Goal: Task Accomplishment & Management: Use online tool/utility

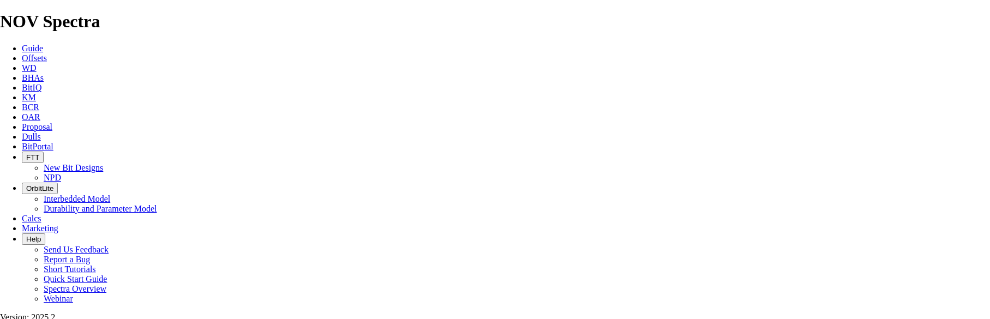
select select "field"
select select "location"
select select "province"
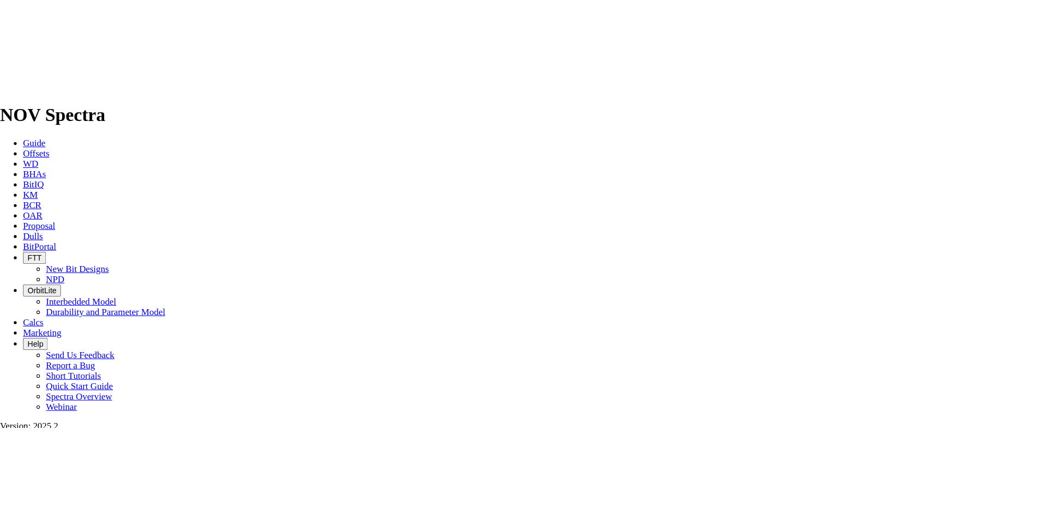
scroll to position [436, 0]
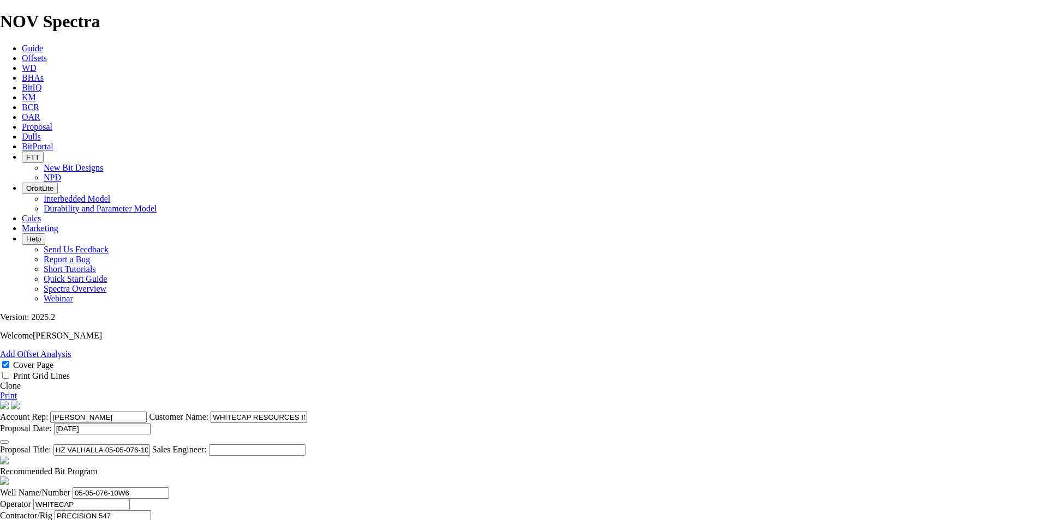
click at [17, 319] on link "Print" at bounding box center [8, 395] width 17 height 9
type input "[DATE]"
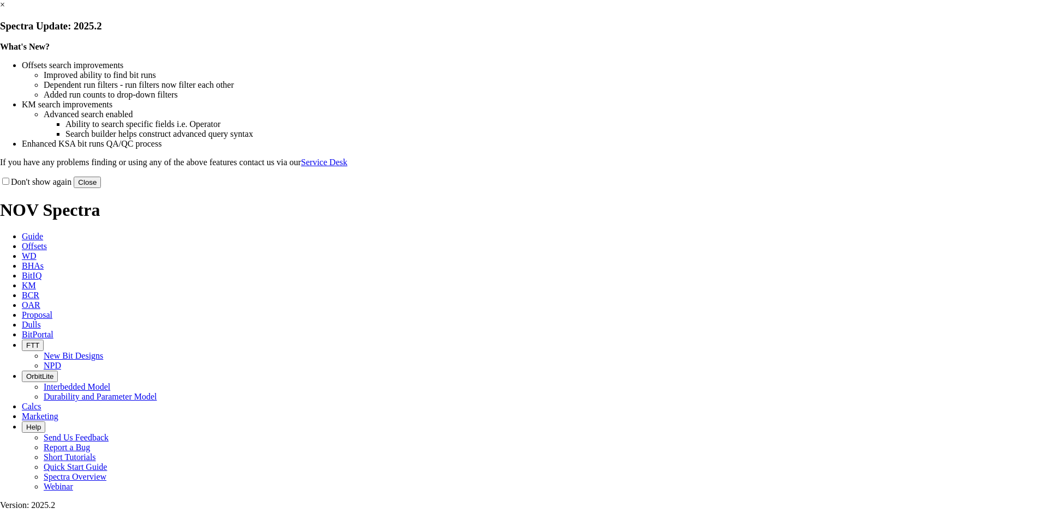
select select "field"
select select "location"
select select "province"
click at [101, 188] on button "Close" at bounding box center [87, 182] width 27 height 11
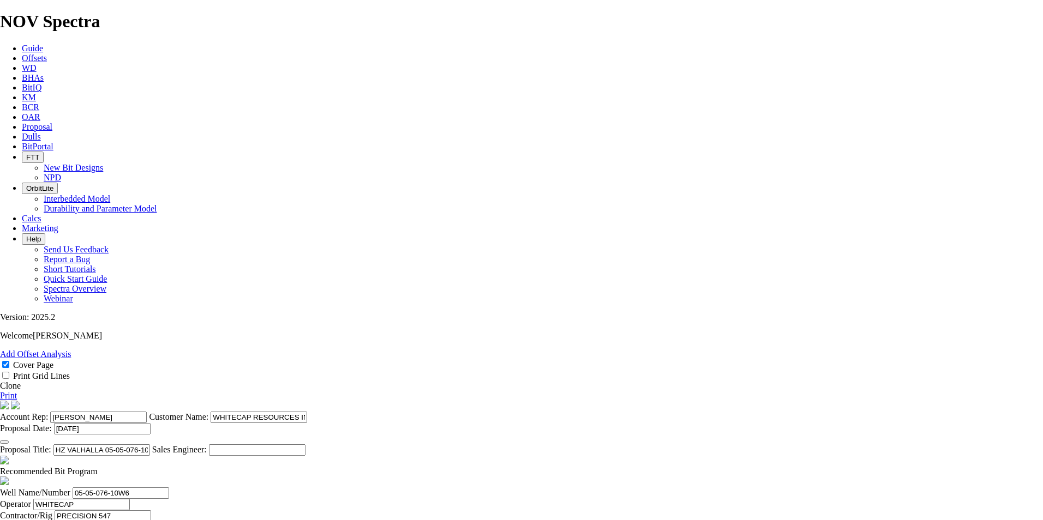
click at [4, 442] on icon "button" at bounding box center [4, 442] width 0 height 0
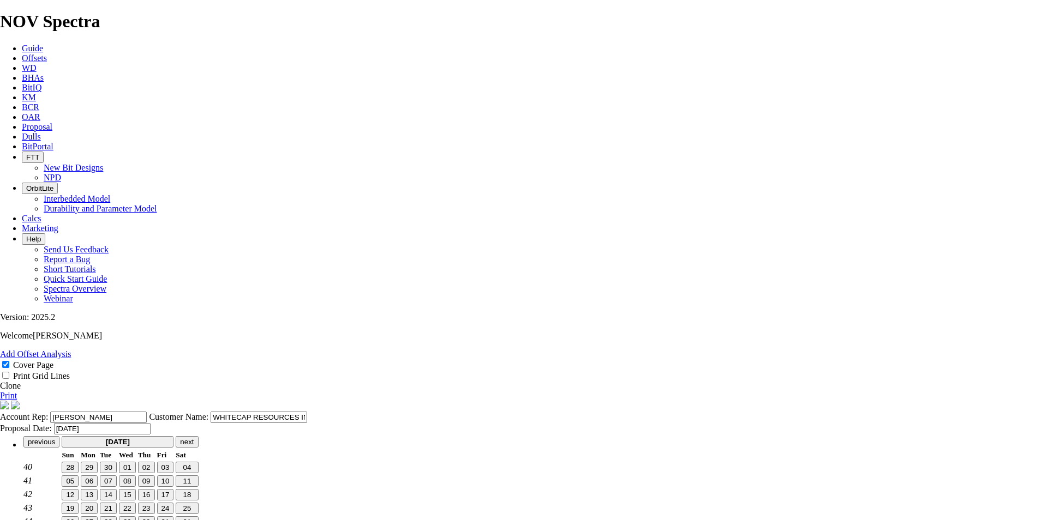
click at [112, 477] on span "07" at bounding box center [108, 481] width 8 height 8
type input "[DATE]"
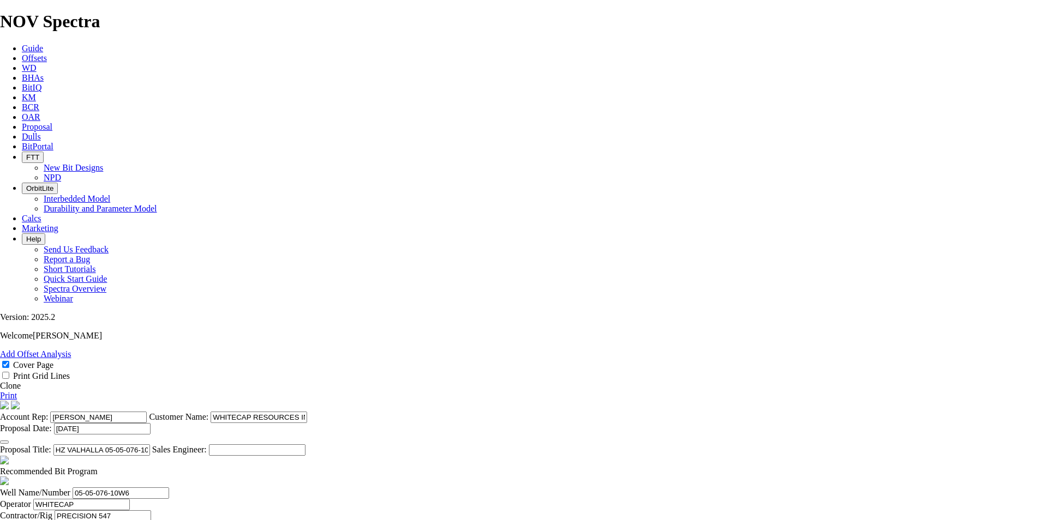
scroll to position [177, 0]
type input "[DATE]"
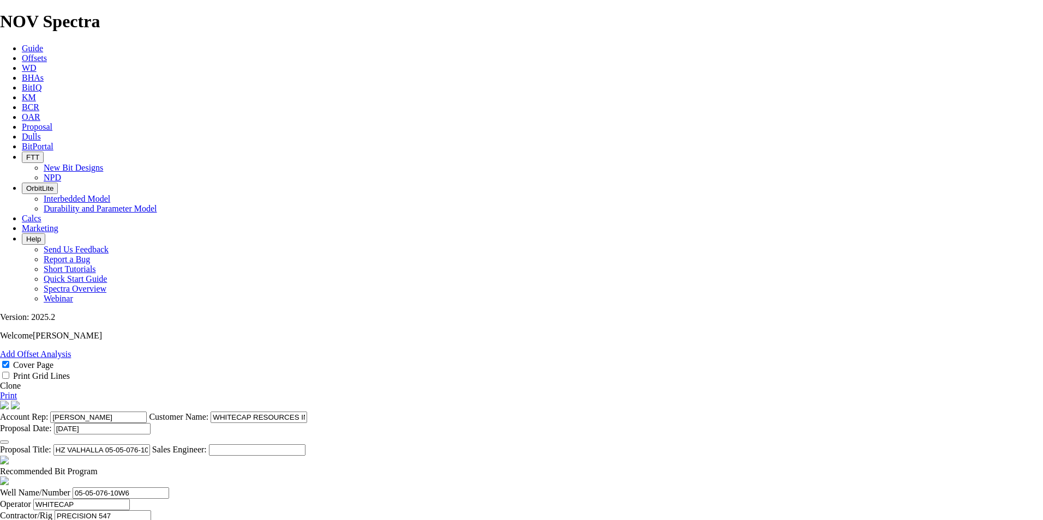
click at [17, 391] on link "Print" at bounding box center [8, 395] width 17 height 9
click at [52, 122] on span "Proposal" at bounding box center [37, 126] width 31 height 9
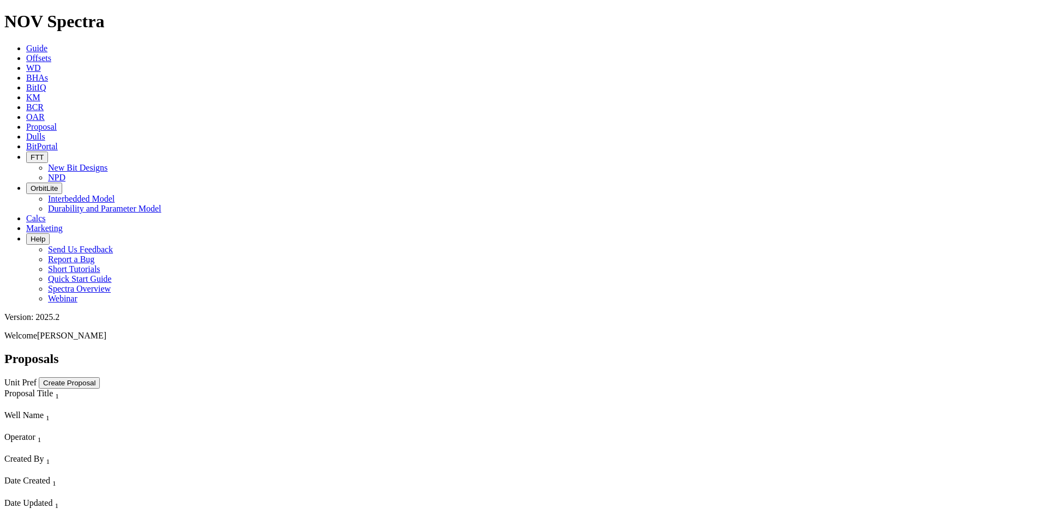
select select "field"
select select "location"
select select "province"
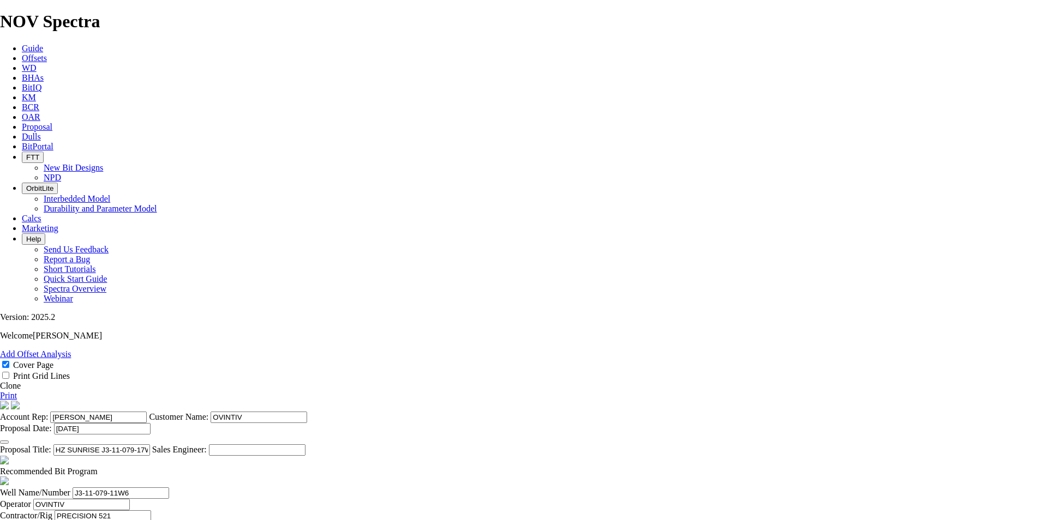
click at [0, 381] on span at bounding box center [0, 385] width 0 height 9
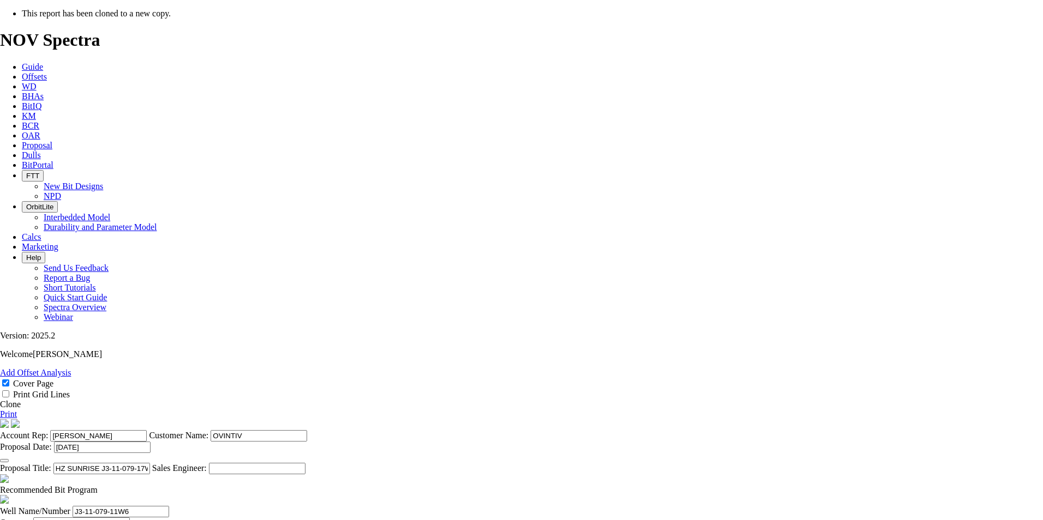
select select "field"
select select "location"
select select "province"
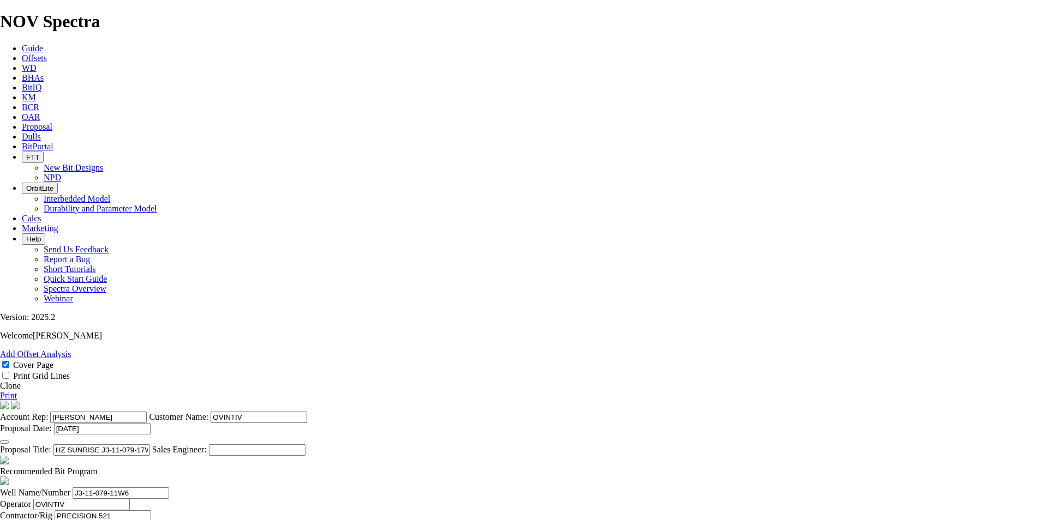
click at [150, 445] on input "HZ SUNRISE J3-11-079-17W6 (MONTNEY D1)" at bounding box center [101, 450] width 97 height 11
drag, startPoint x: 590, startPoint y: 416, endPoint x: 491, endPoint y: 412, distance: 98.8
click at [150, 445] on input "HZ SUNRISE J3-11-079-17W6 (MONTNEY D1)" at bounding box center [101, 450] width 97 height 11
type input "HZ SUNRISE 0225-079-18W6 (SEXSMITH)"
click at [4, 442] on icon "button" at bounding box center [4, 442] width 0 height 0
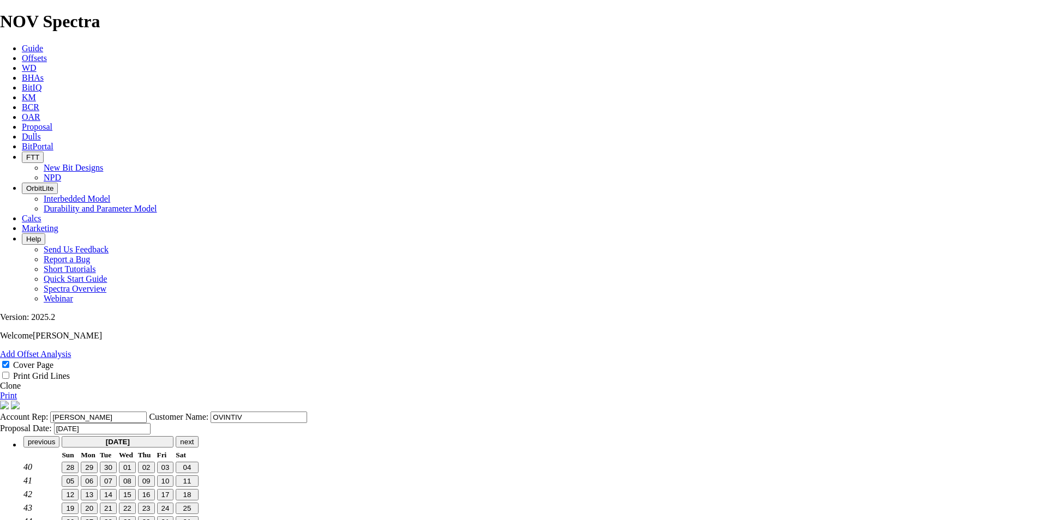
scroll to position [55, 0]
click at [112, 477] on span "07" at bounding box center [108, 481] width 8 height 8
type input "[DATE]"
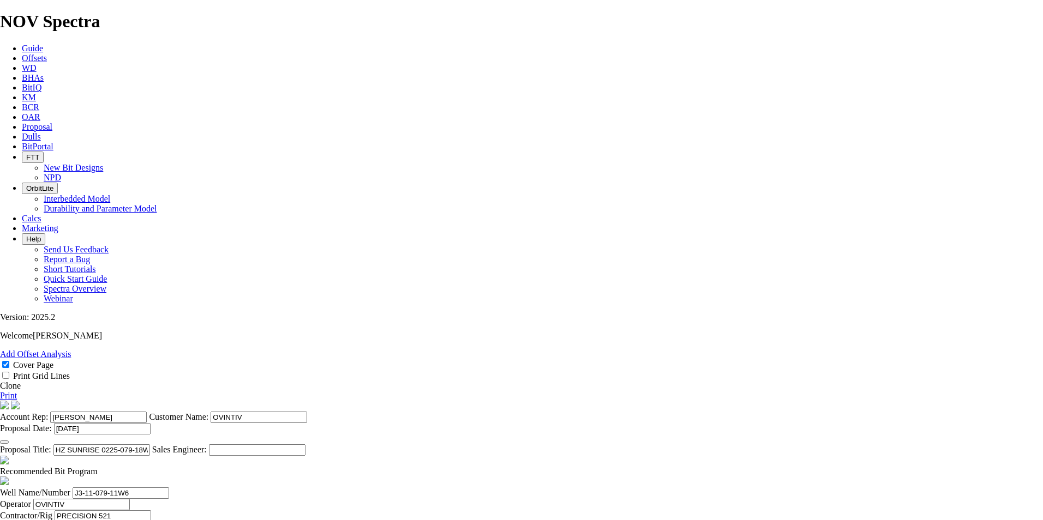
scroll to position [273, 0]
type input "[DATE]"
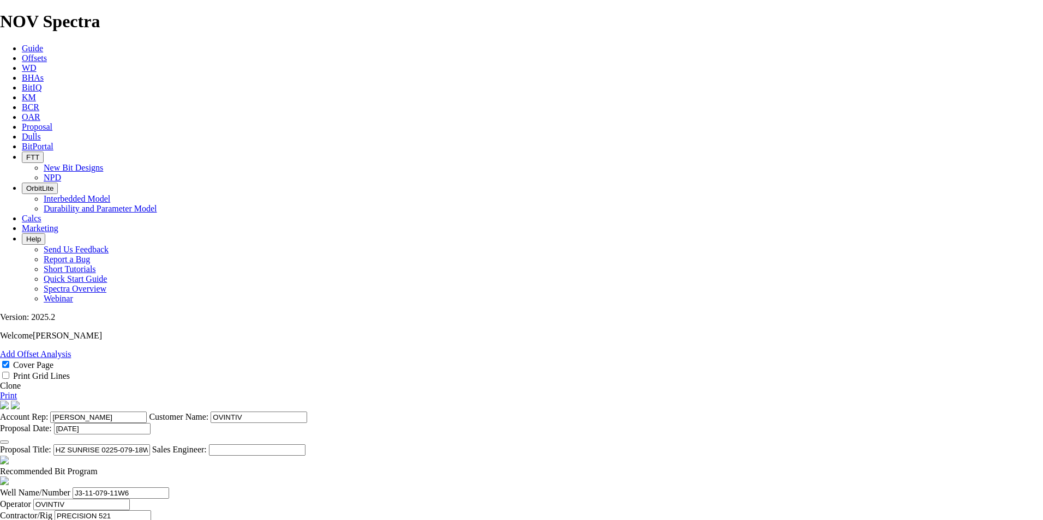
type input "17-Oct-2025"
drag, startPoint x: 543, startPoint y: 293, endPoint x: 485, endPoint y: 294, distance: 58.4
click at [144, 520] on input "JASON DOUSETT" at bounding box center [95, 527] width 97 height 11
type input "SCOTT MacISAAC"
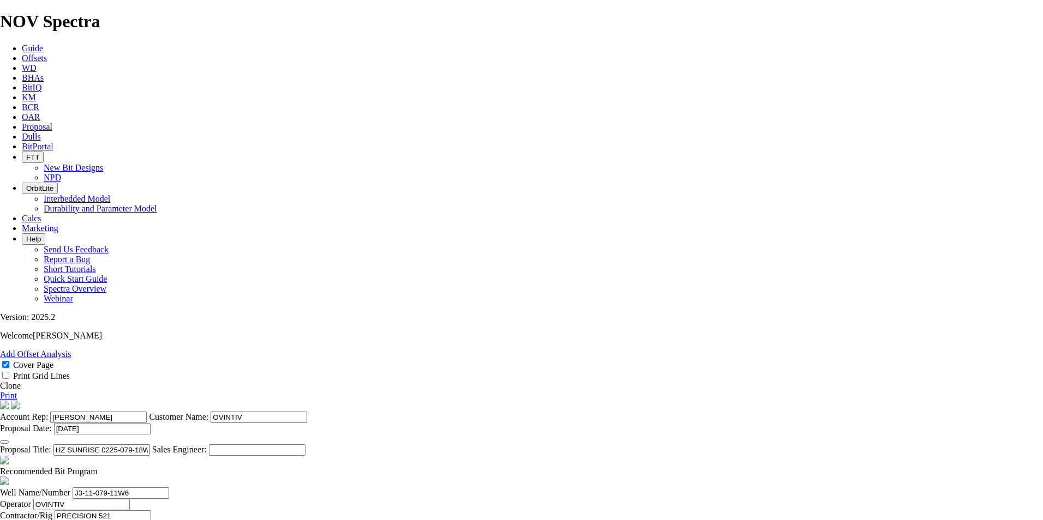
click at [151, 511] on input "PRECISION 521" at bounding box center [103, 516] width 97 height 11
type input "PRECISION 526"
drag, startPoint x: 626, startPoint y: 319, endPoint x: 548, endPoint y: 315, distance: 78.1
type input "Mike Brown"
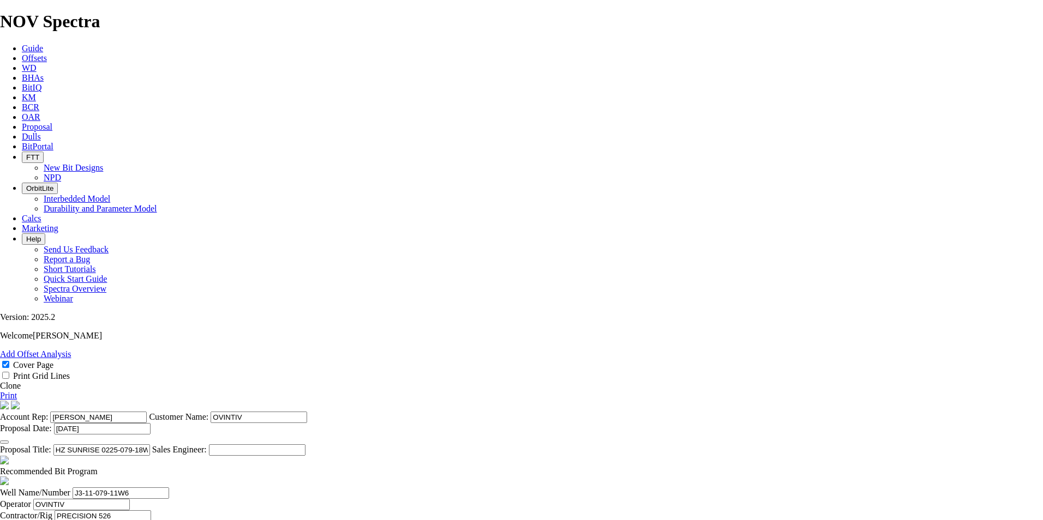
type input "250-261-3011"
click at [98, 467] on span at bounding box center [98, 471] width 0 height 9
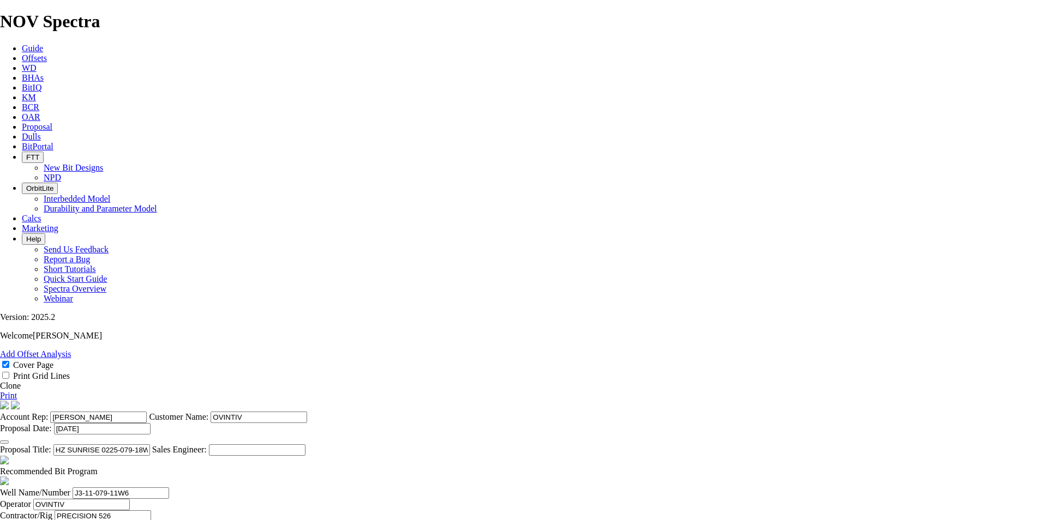
checkbox input "false"
drag, startPoint x: 405, startPoint y: 428, endPoint x: 385, endPoint y: 428, distance: 19.6
type input "TK53-X1"
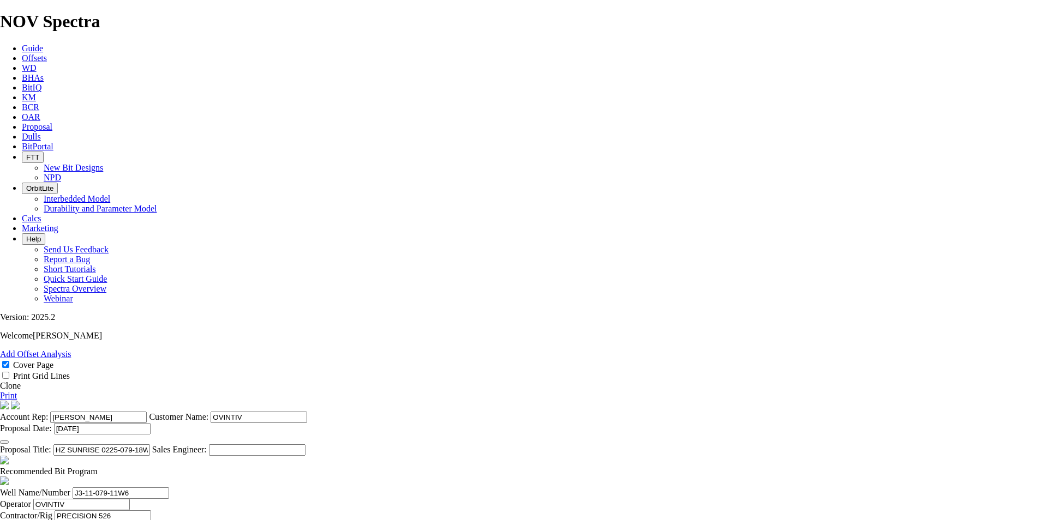
type input "3633"
type input "51.9"
drag, startPoint x: 458, startPoint y: 373, endPoint x: 434, endPoint y: 373, distance: 24.0
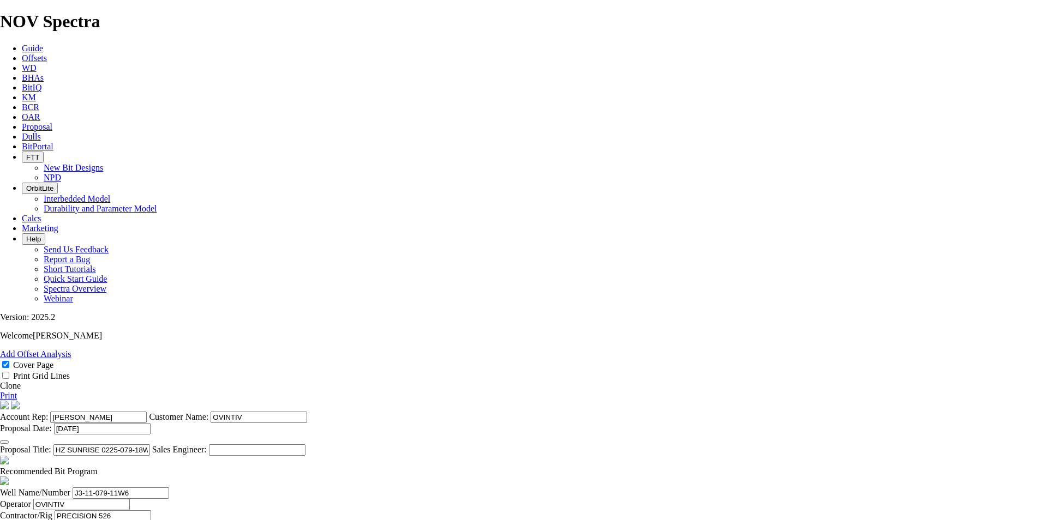
type input "450"
drag, startPoint x: 298, startPoint y: 411, endPoint x: 286, endPoint y: 412, distance: 12.0
type input "KOP 2 @ 2269.5m"
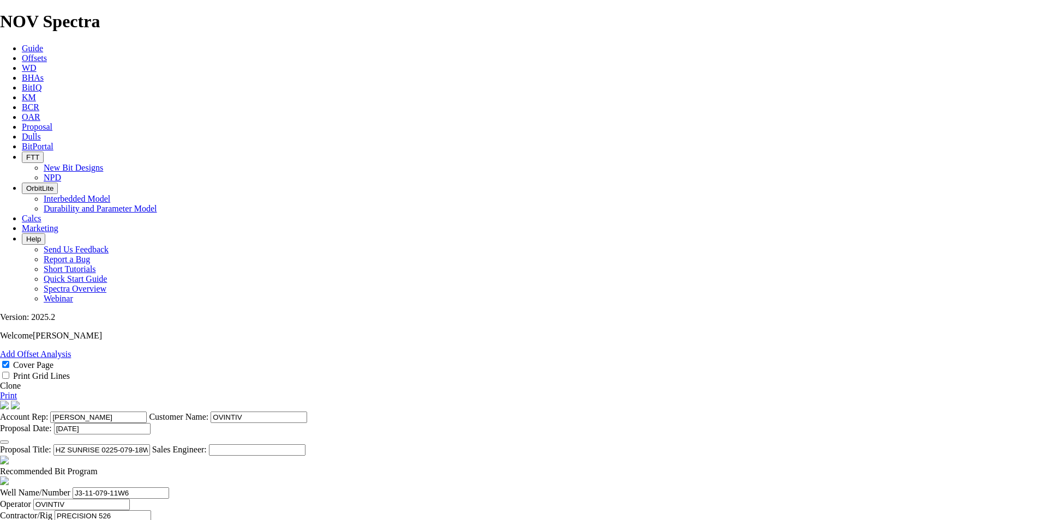
drag, startPoint x: 460, startPoint y: 400, endPoint x: 446, endPoint y: 401, distance: 14.3
type input "2270"
type input "1820"
type input "36.4"
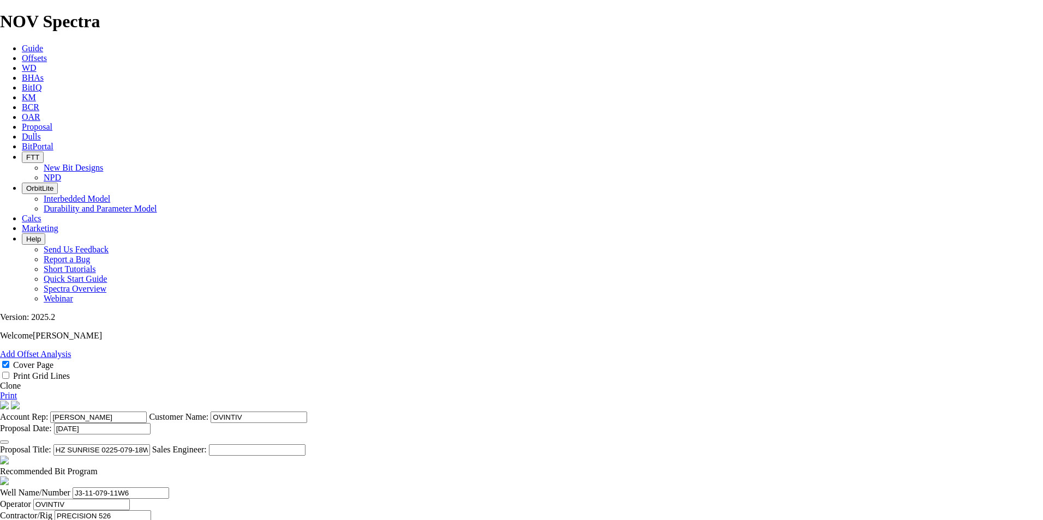
drag, startPoint x: 455, startPoint y: 427, endPoint x: 428, endPoint y: 428, distance: 27.9
type input "2617"
type input "347"
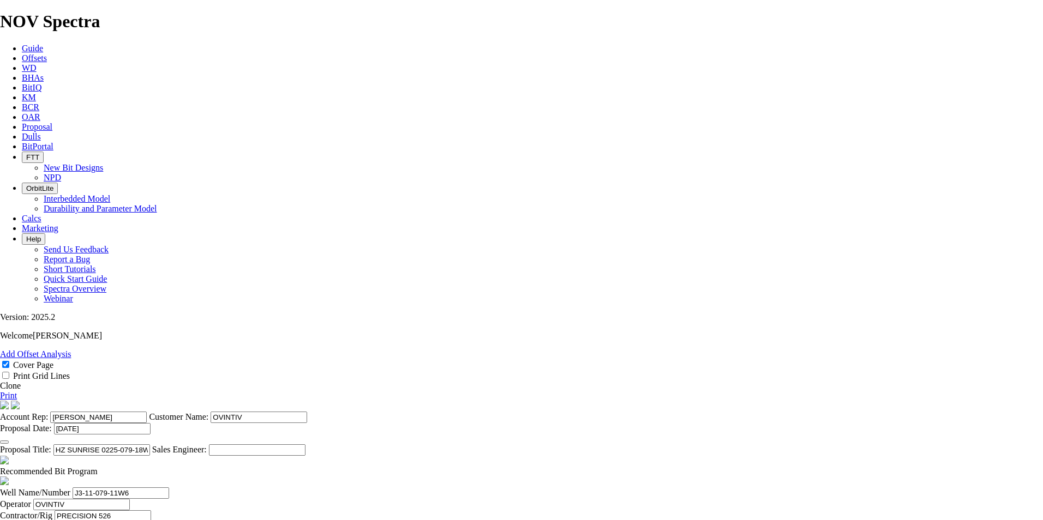
drag, startPoint x: 559, startPoint y: 424, endPoint x: 699, endPoint y: 440, distance: 141.1
type input "23.133"
drag, startPoint x: 456, startPoint y: 453, endPoint x: 439, endPoint y: 456, distance: 17.7
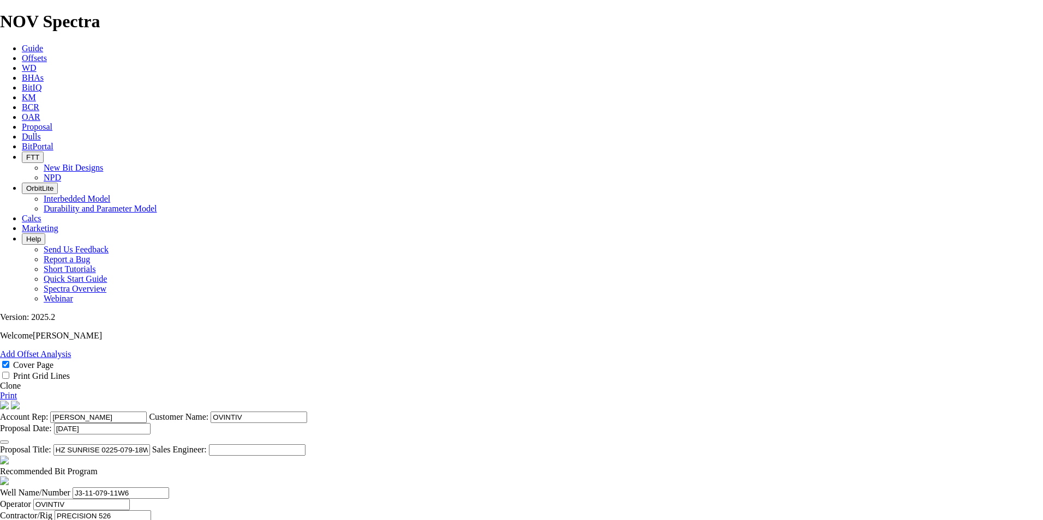
type input "5074"
type input "2457"
type input "35.1"
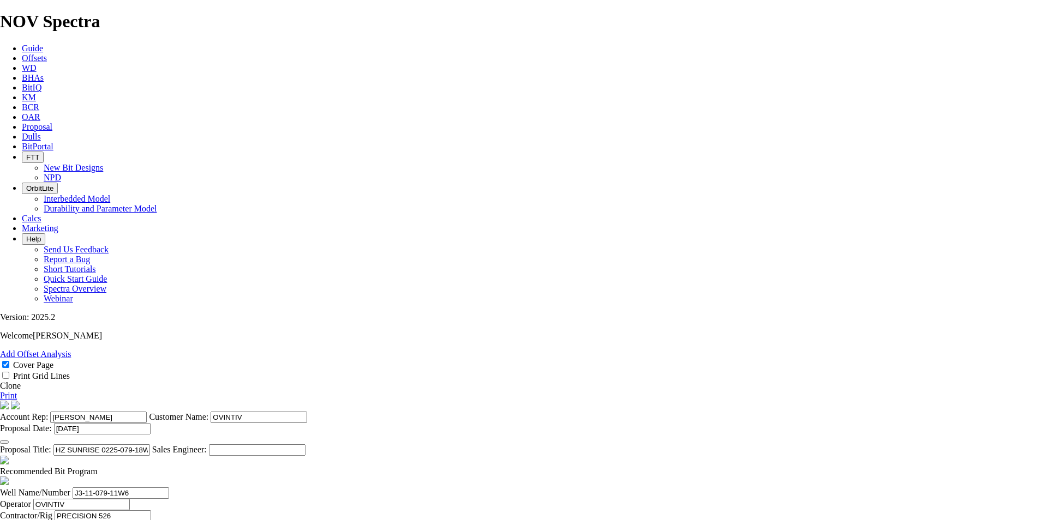
click at [17, 391] on link "Print" at bounding box center [8, 395] width 17 height 9
drag, startPoint x: 528, startPoint y: 395, endPoint x: 463, endPoint y: 403, distance: 65.3
type input "1820"
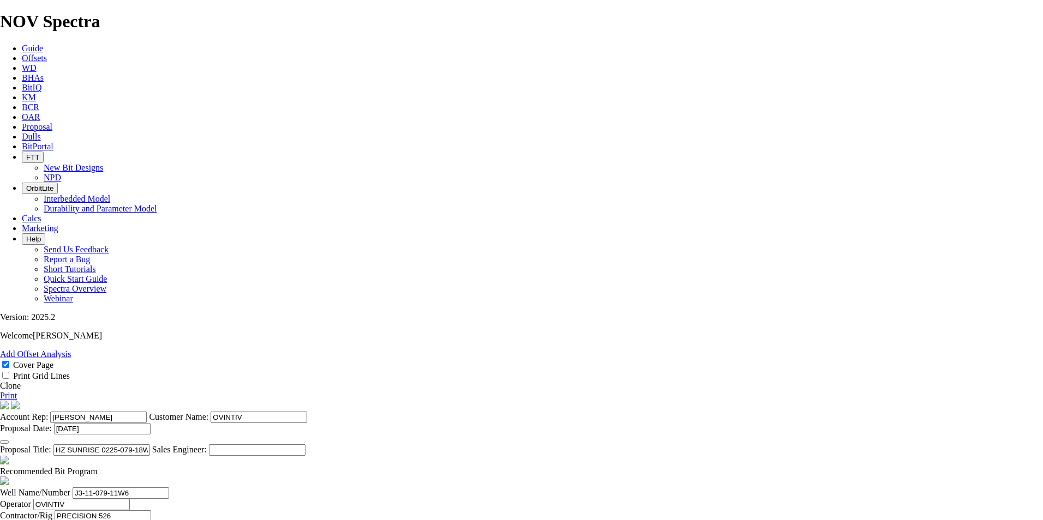
type input "2619"
type input "349"
drag, startPoint x: 555, startPoint y: 424, endPoint x: 751, endPoint y: 445, distance: 196.9
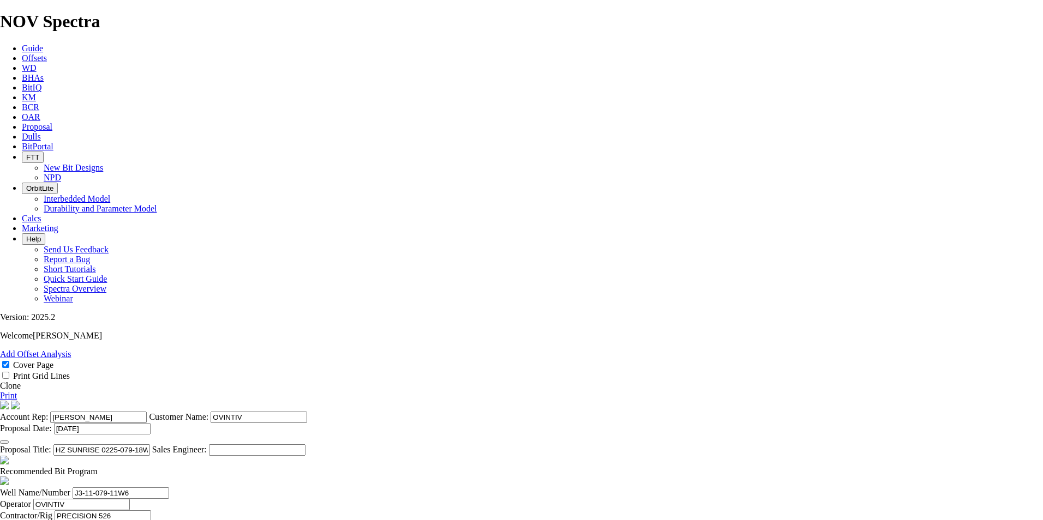
scroll to position [0, 0]
type input "23.267"
type input "15"
drag, startPoint x: 453, startPoint y: 452, endPoint x: 429, endPoint y: 448, distance: 24.8
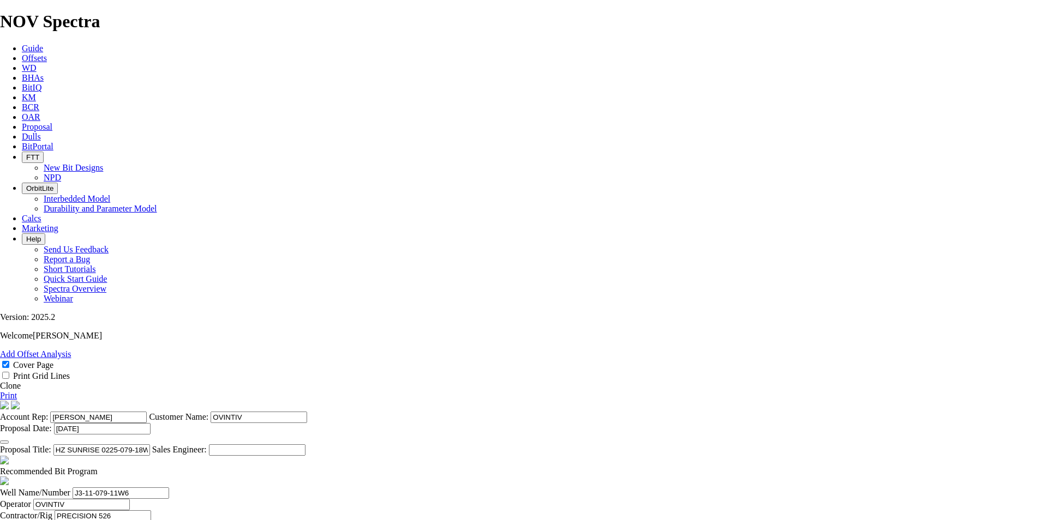
type input "5074"
type input "2455"
drag, startPoint x: 559, startPoint y: 453, endPoint x: 732, endPoint y: 464, distance: 173.8
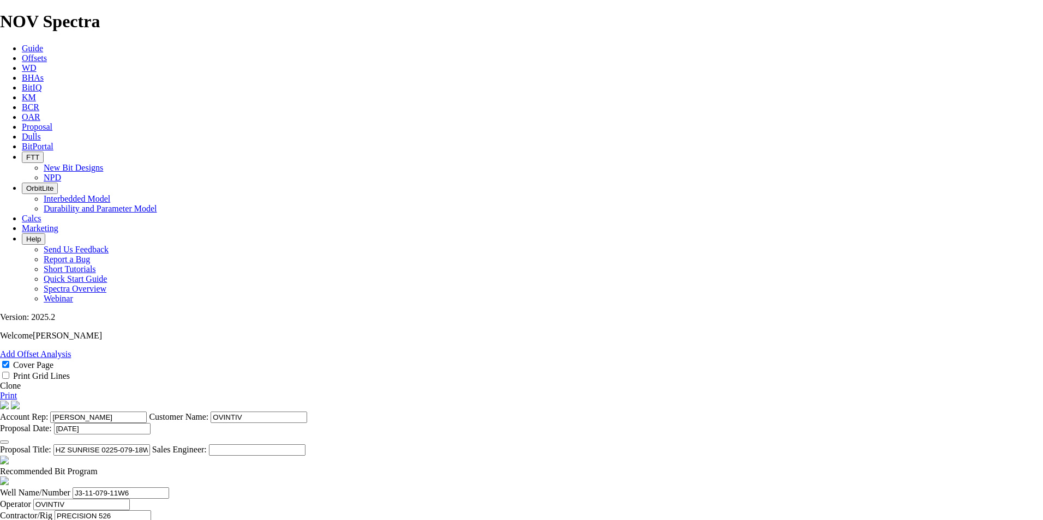
scroll to position [0, 0]
type input "35.071"
type input "70"
click at [0, 391] on icon at bounding box center [0, 395] width 0 height 9
